Goal: Communication & Community: Ask a question

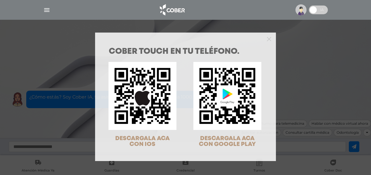
click at [269, 39] on div at bounding box center [185, 39] width 181 height 12
click at [267, 36] on icon "Close" at bounding box center [269, 39] width 4 height 6
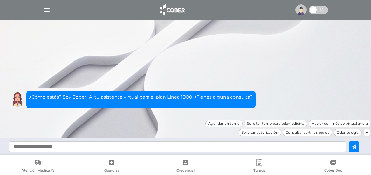
click at [40, 11] on div at bounding box center [185, 10] width 298 height 14
click at [49, 9] on img "button" at bounding box center [46, 9] width 7 height 7
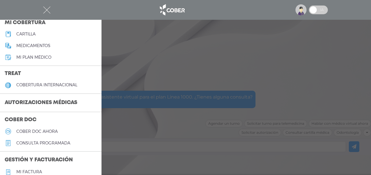
scroll to position [87, 0]
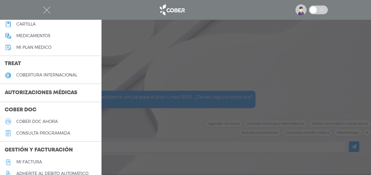
click at [44, 94] on h3 "Autorizaciones médicas" at bounding box center [41, 93] width 82 height 11
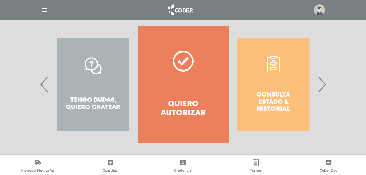
scroll to position [117, 0]
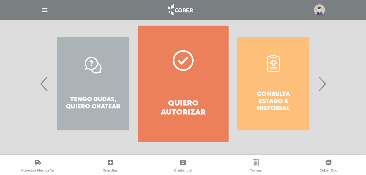
click at [93, 76] on div "Tengo dudas, quiero chatear" at bounding box center [93, 84] width 90 height 117
click at [88, 66] on div "Tengo dudas, quiero chatear" at bounding box center [93, 84] width 90 height 117
click at [96, 62] on div "Tengo dudas, quiero chatear" at bounding box center [93, 84] width 90 height 117
click at [95, 64] on div "Tengo dudas, quiero chatear" at bounding box center [93, 84] width 90 height 117
click at [92, 68] on div "Tengo dudas, quiero chatear" at bounding box center [93, 84] width 90 height 117
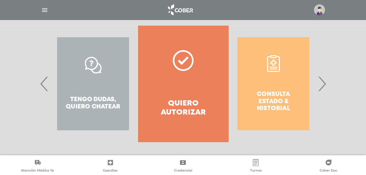
click at [290, 67] on div "Consulta estado & historial" at bounding box center [273, 84] width 90 height 117
click at [281, 66] on div "Consulta estado & historial" at bounding box center [273, 84] width 90 height 117
click at [269, 68] on div "Consulta estado & historial" at bounding box center [273, 84] width 90 height 117
click at [318, 87] on div "Consulta estado & historial" at bounding box center [273, 84] width 90 height 117
click at [287, 107] on div "Consulta estado & historial" at bounding box center [273, 84] width 90 height 117
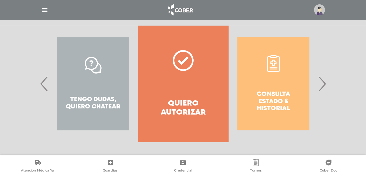
click at [275, 107] on div "Consulta estado & historial" at bounding box center [273, 84] width 90 height 117
click at [269, 66] on div "Consulta estado & historial" at bounding box center [273, 84] width 90 height 117
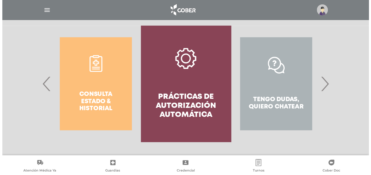
scroll to position [117, 0]
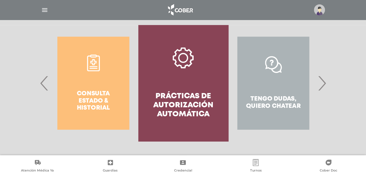
click at [91, 93] on div "Consulta estado & historial" at bounding box center [93, 83] width 90 height 117
click at [93, 101] on div "Consulta estado & historial" at bounding box center [93, 83] width 90 height 117
click at [266, 58] on div "Tengo dudas, quiero chatear" at bounding box center [273, 83] width 90 height 117
click at [268, 61] on div "Tengo dudas, quiero chatear" at bounding box center [273, 83] width 90 height 117
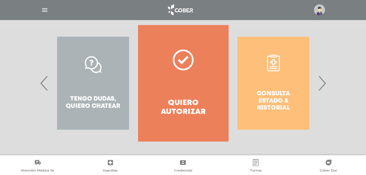
click at [44, 6] on img "button" at bounding box center [44, 9] width 7 height 7
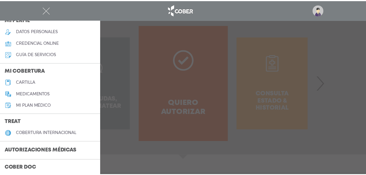
scroll to position [29, 0]
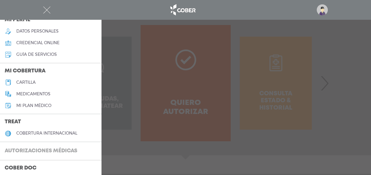
click at [40, 154] on h3 "Autorizaciones médicas" at bounding box center [41, 151] width 82 height 11
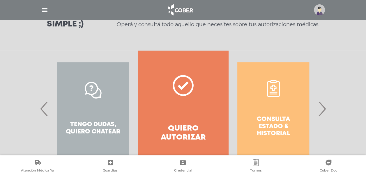
scroll to position [117, 0]
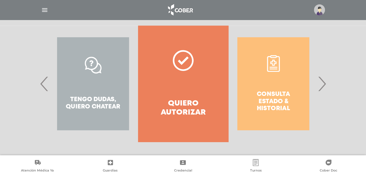
click at [93, 64] on div "Tengo dudas, quiero chatear" at bounding box center [93, 84] width 90 height 117
click at [93, 66] on div "Tengo dudas, quiero chatear" at bounding box center [93, 84] width 90 height 117
click at [93, 71] on div "Tengo dudas, quiero chatear" at bounding box center [93, 84] width 90 height 117
click at [125, 89] on div "Tengo dudas, quiero chatear" at bounding box center [93, 84] width 90 height 117
click at [272, 90] on div "Consulta estado & historial" at bounding box center [273, 84] width 90 height 117
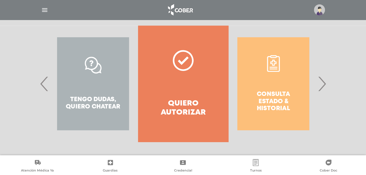
click at [272, 105] on div "Consulta estado & historial" at bounding box center [273, 84] width 90 height 117
click at [323, 85] on span "›" at bounding box center [321, 83] width 11 height 31
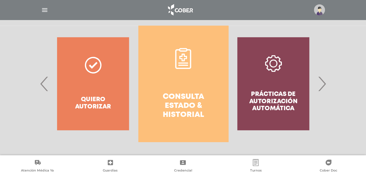
click at [323, 85] on span "›" at bounding box center [321, 83] width 11 height 31
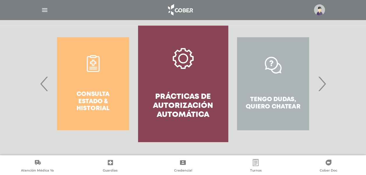
click at [323, 85] on span "›" at bounding box center [321, 83] width 11 height 31
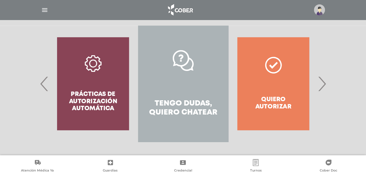
click at [179, 57] on icon at bounding box center [183, 60] width 21 height 21
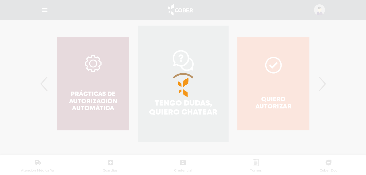
scroll to position [177, 0]
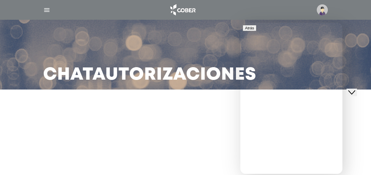
type input "**********"
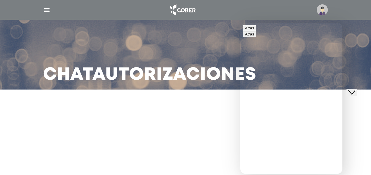
scroll to position [87, 0]
type textarea "**********"
